Goal: Information Seeking & Learning: Learn about a topic

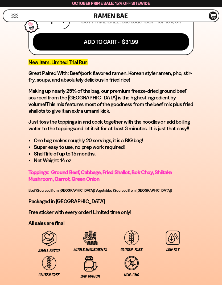
scroll to position [368, 0]
type input "**********"
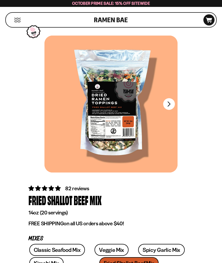
scroll to position [0, 0]
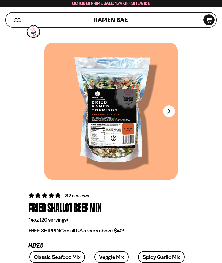
click at [130, 130] on div at bounding box center [110, 111] width 133 height 137
click at [174, 109] on button "FADCB6FD-DFAB-4417-9F21-029242090B77" at bounding box center [169, 112] width 12 height 12
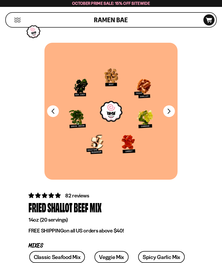
click at [171, 110] on button "FADCB6FD-DFAB-4417-9F21-029242090B77" at bounding box center [169, 112] width 12 height 12
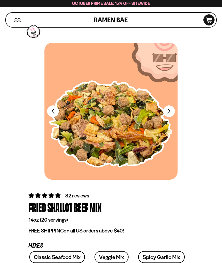
click at [54, 118] on div at bounding box center [110, 111] width 133 height 137
click at [54, 111] on button "FADCB6FD-DFAB-4417-9F21-029242090B77" at bounding box center [53, 112] width 12 height 12
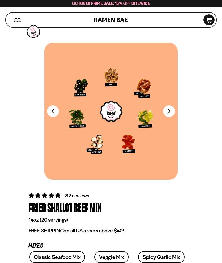
click at [169, 111] on button "FADCB6FD-DFAB-4417-9F21-029242090B77" at bounding box center [169, 112] width 12 height 12
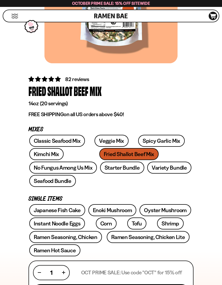
scroll to position [118, 0]
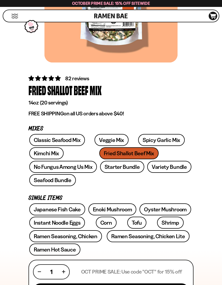
click at [97, 161] on link "No Fungus Among Us Mix" at bounding box center [63, 167] width 68 height 12
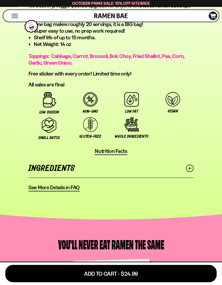
scroll to position [473, 0]
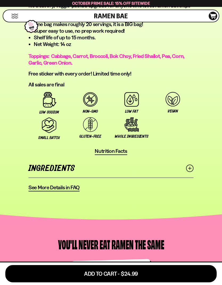
click at [64, 184] on span "See More Details in FAQ" at bounding box center [53, 187] width 51 height 7
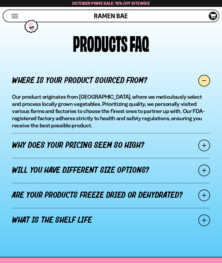
scroll to position [423, 0]
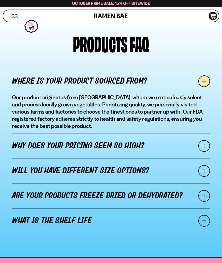
click at [204, 147] on span at bounding box center [204, 146] width 12 height 12
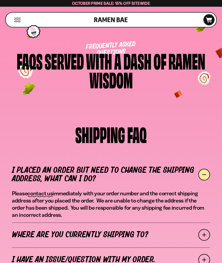
scroll to position [0, 0]
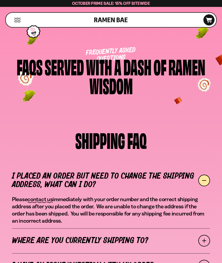
click at [18, 19] on button "Mobile Menu Trigger" at bounding box center [17, 20] width 7 height 5
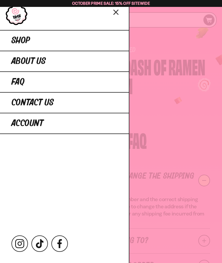
click at [75, 44] on link "Shop" at bounding box center [64, 40] width 129 height 21
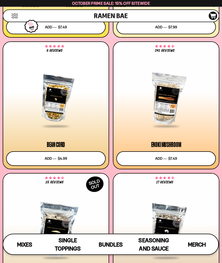
scroll to position [953, 0]
